Goal: Task Accomplishment & Management: Complete application form

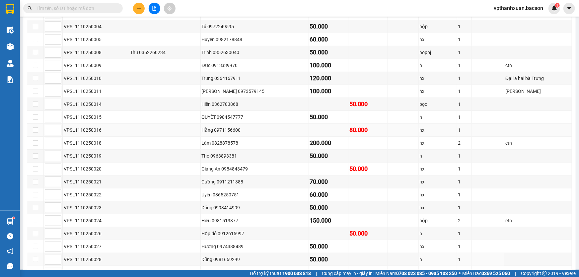
scroll to position [30, 0]
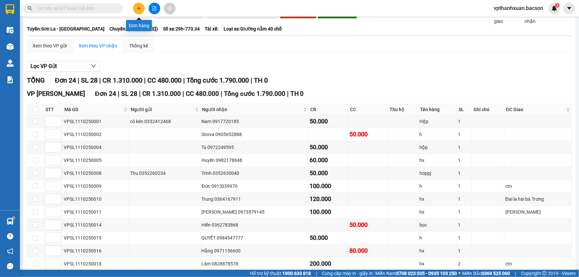
click at [139, 13] on button at bounding box center [139, 9] width 12 height 12
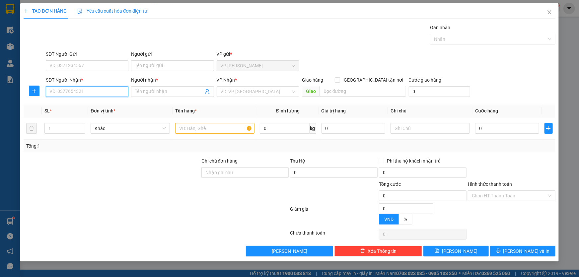
click at [103, 90] on input "SĐT Người Nhận *" at bounding box center [87, 91] width 83 height 11
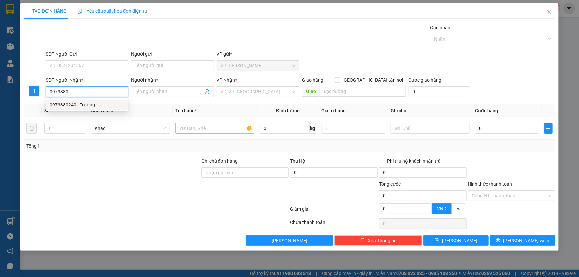
drag, startPoint x: 79, startPoint y: 102, endPoint x: 84, endPoint y: 108, distance: 8.7
click at [79, 106] on div "0973380240 - Trường" at bounding box center [87, 104] width 75 height 7
type input "0973380240"
type input "Trường"
type input "0973380240"
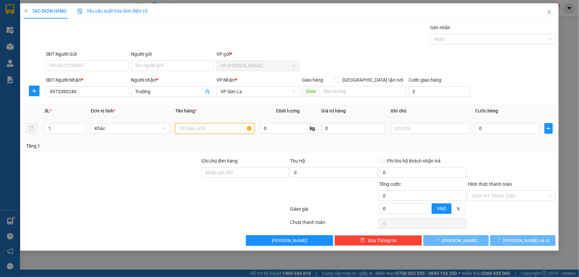
click at [192, 127] on input "text" at bounding box center [214, 128] width 79 height 11
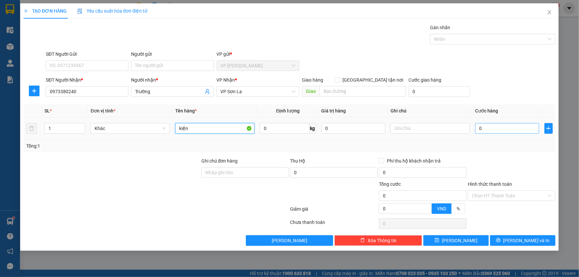
type input "kiện"
click at [497, 129] on input "0" at bounding box center [507, 128] width 64 height 11
type input "5"
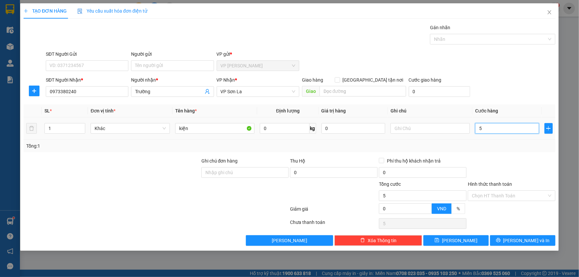
type input "50"
type input "50.000"
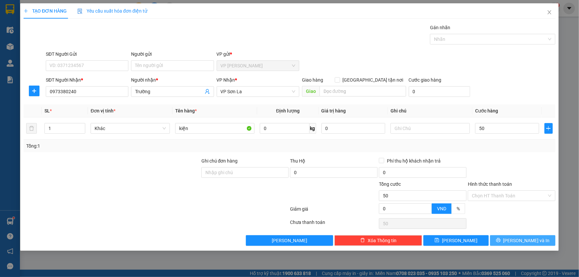
type input "50.000"
click at [529, 238] on span "[PERSON_NAME] và In" at bounding box center [527, 240] width 46 height 7
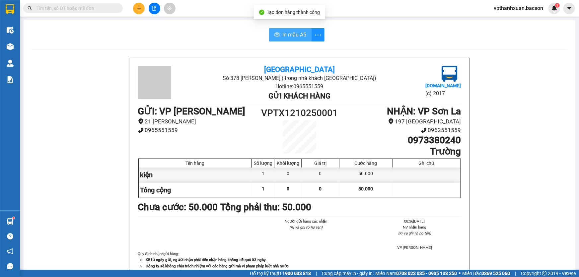
click at [277, 35] on icon "printer" at bounding box center [277, 34] width 5 height 5
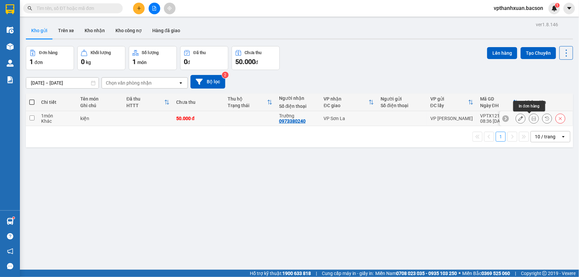
click at [529, 118] on button at bounding box center [533, 119] width 9 height 12
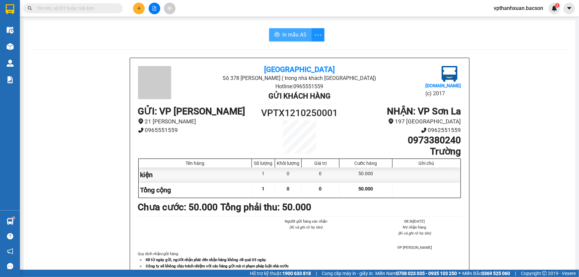
click at [286, 36] on span "In mẫu A5" at bounding box center [294, 35] width 24 height 8
